Goal: Check status: Check status

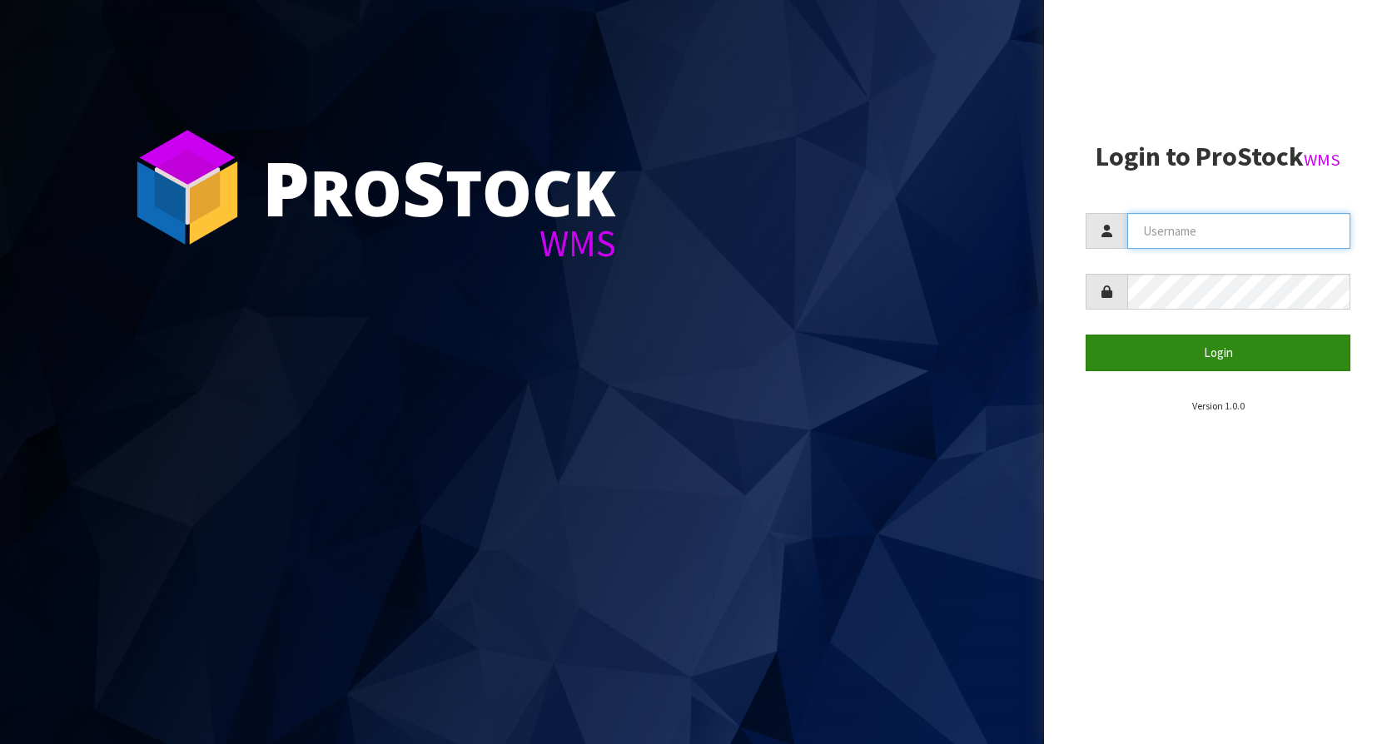
type input "KitchenAid"
click at [1228, 371] on section "Login to ProStock WMS [GEOGRAPHIC_DATA] Login Version 1.0.0" at bounding box center [1218, 277] width 265 height 271
click at [1221, 362] on button "Login" at bounding box center [1218, 353] width 265 height 36
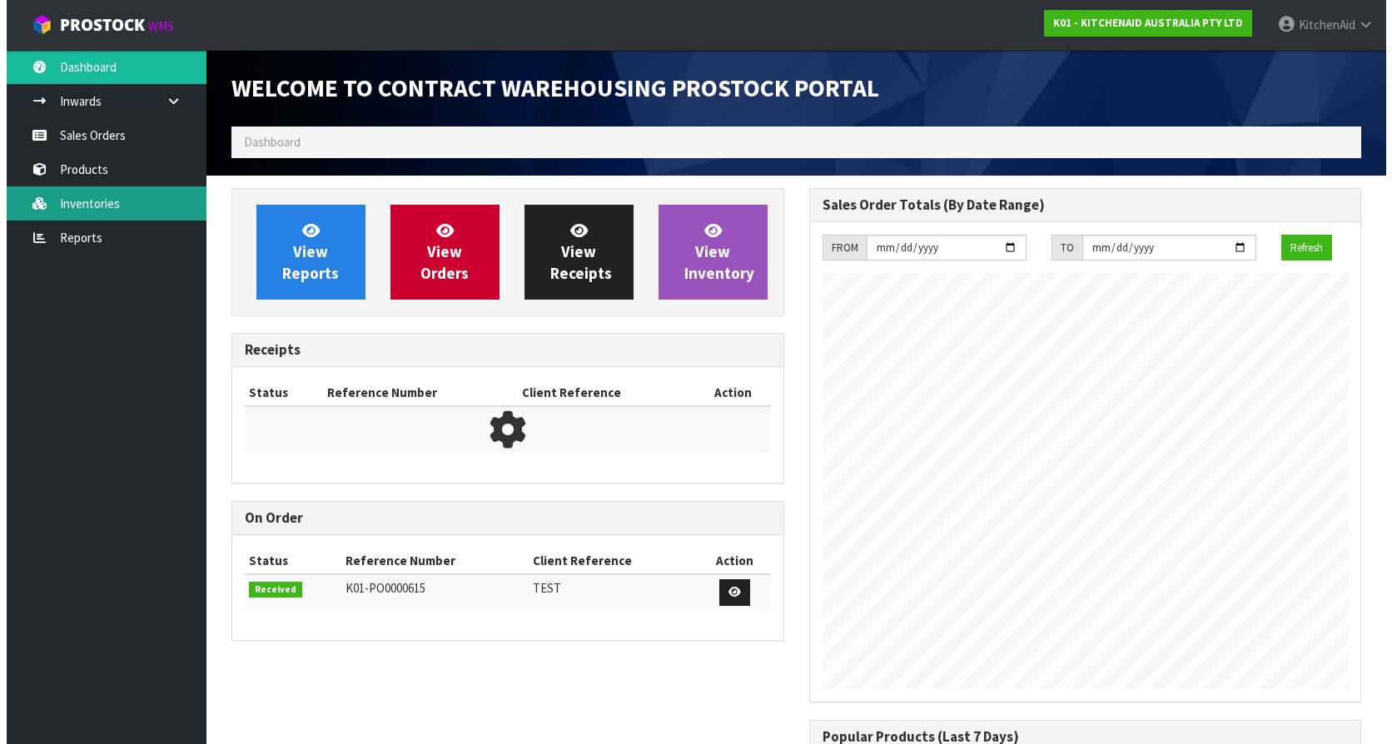
scroll to position [923, 577]
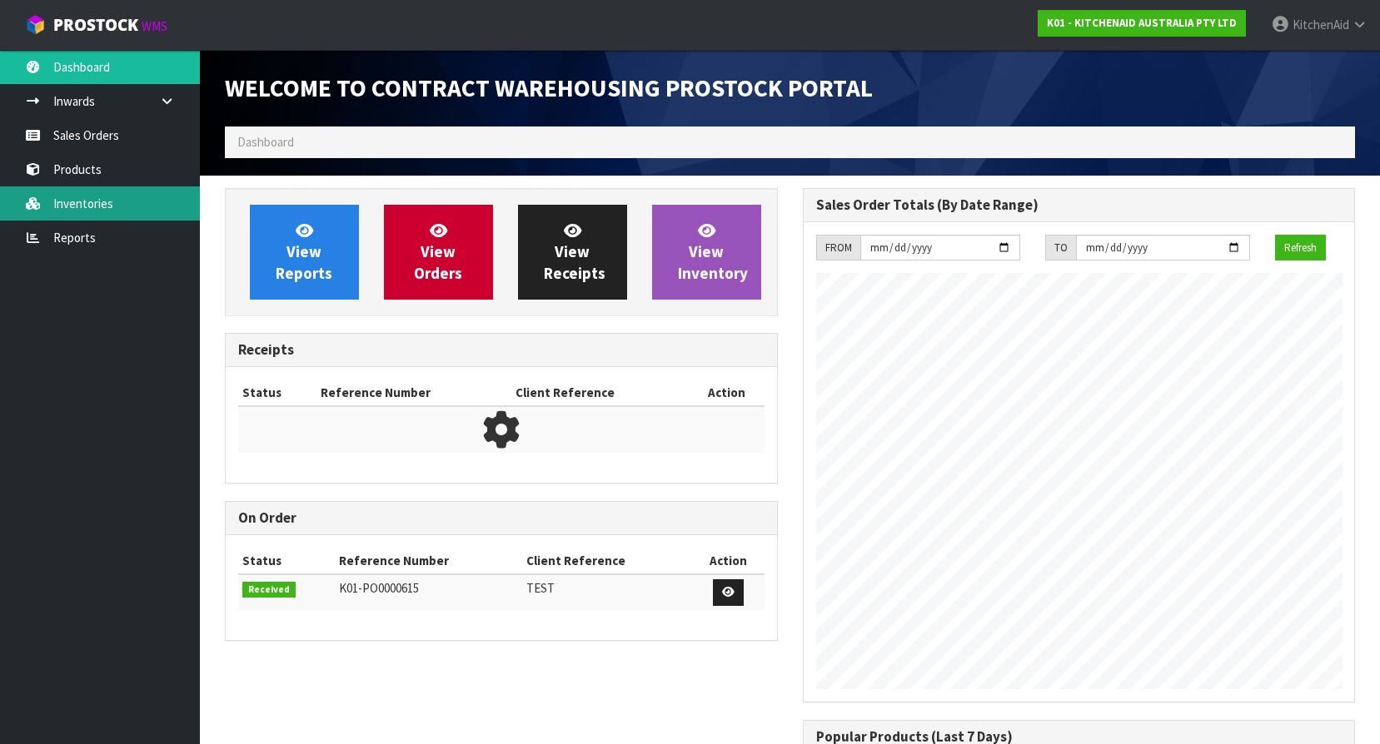
click at [114, 211] on link "Inventories" at bounding box center [100, 204] width 200 height 34
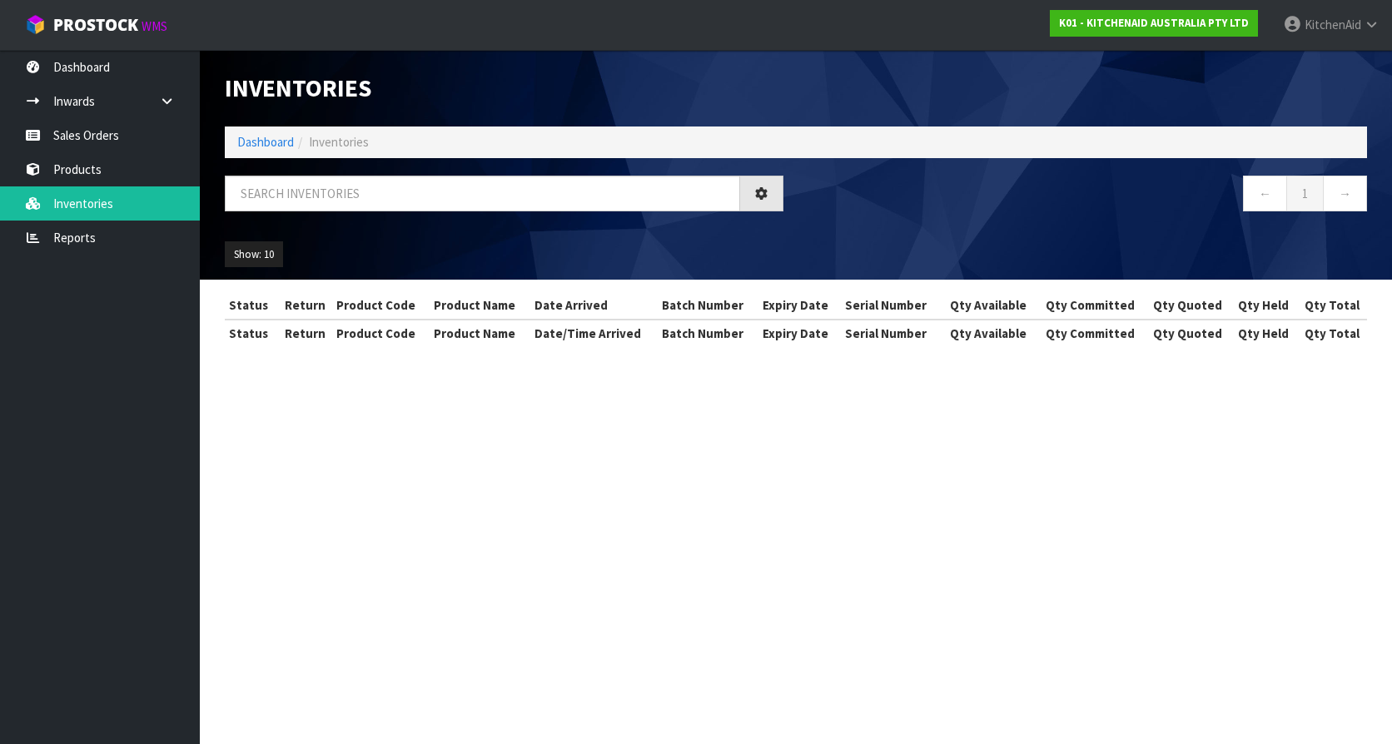
click at [345, 157] on ol "Dashboard Inventories" at bounding box center [796, 142] width 1142 height 31
click at [344, 190] on input "text" at bounding box center [482, 194] width 515 height 36
paste input "W11279763"
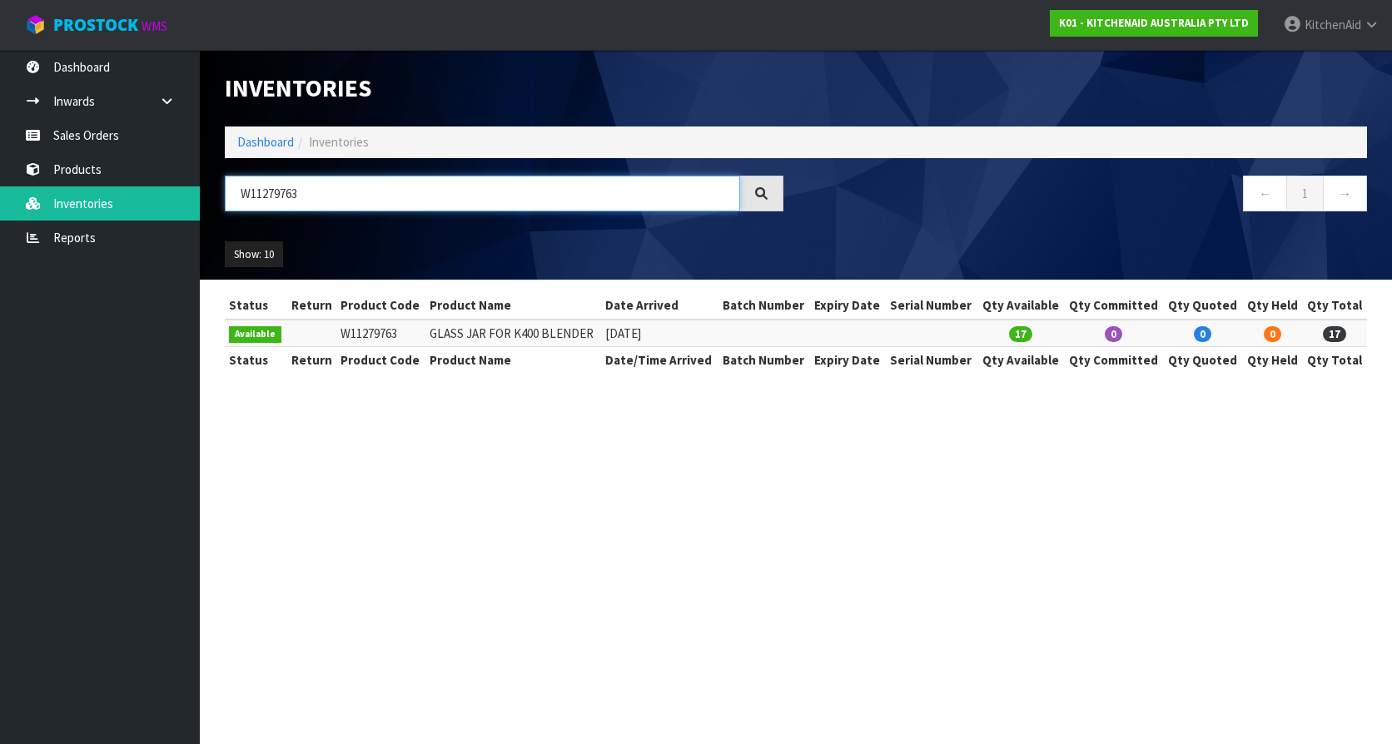
type input "W11279763"
